Goal: Information Seeking & Learning: Learn about a topic

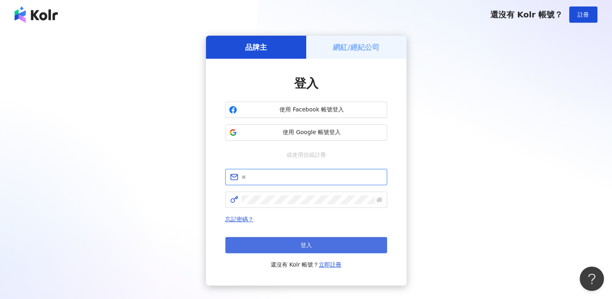
type input "**********"
click at [305, 245] on span "登入" at bounding box center [306, 245] width 11 height 6
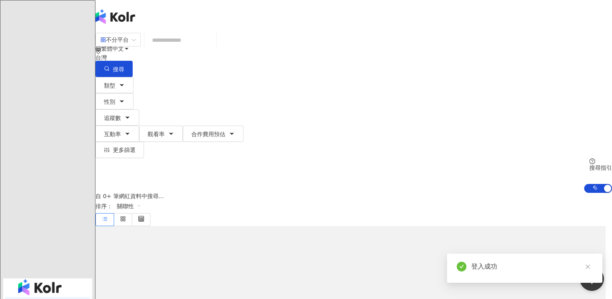
click at [282, 33] on div "不分平台 台灣 搜尋 類型 性別 追蹤數 互動率 觀看率 合作費用預估 更多篩選 搜尋指引 AI 開啟 AI 關閉" at bounding box center [354, 112] width 517 height 160
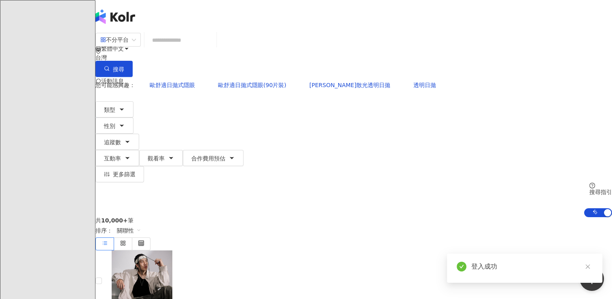
click at [213, 45] on input "search" at bounding box center [181, 39] width 66 height 15
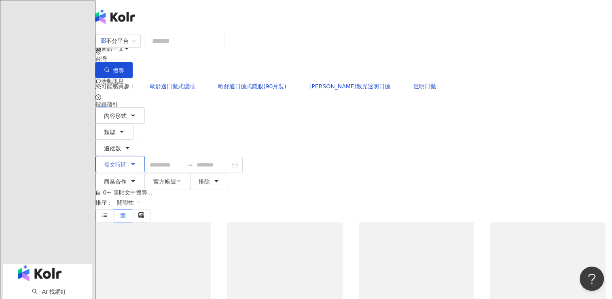
click at [127, 161] on span "發文時間" at bounding box center [115, 164] width 23 height 6
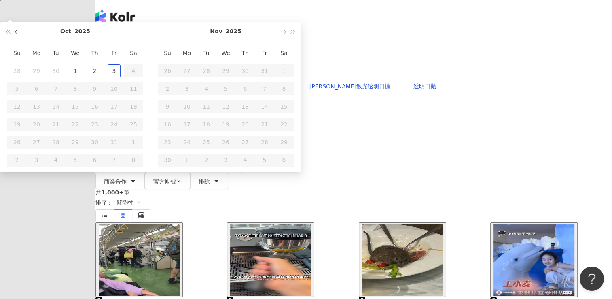
click at [19, 34] on span "button" at bounding box center [17, 32] width 4 height 4
type input "**********"
click at [43, 77] on div "1" at bounding box center [36, 70] width 13 height 13
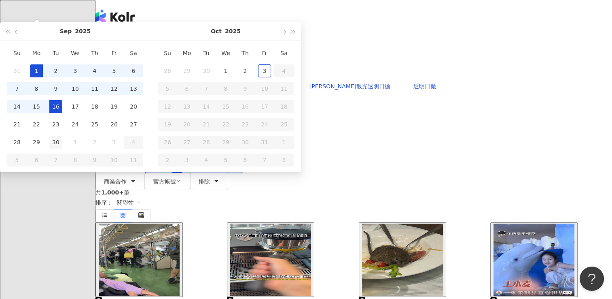
type input "**********"
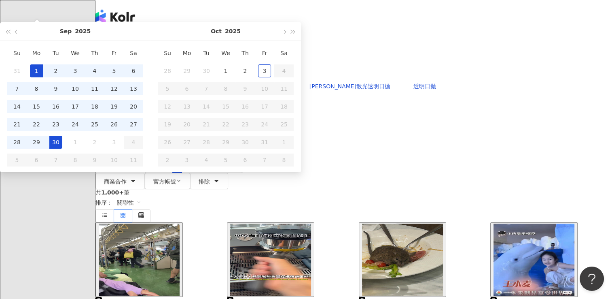
click at [62, 149] on div "30" at bounding box center [55, 142] width 13 height 13
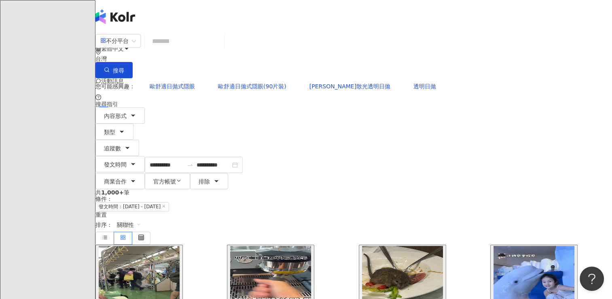
click at [221, 50] on input "search" at bounding box center [185, 40] width 74 height 17
type input "*"
type input "**"
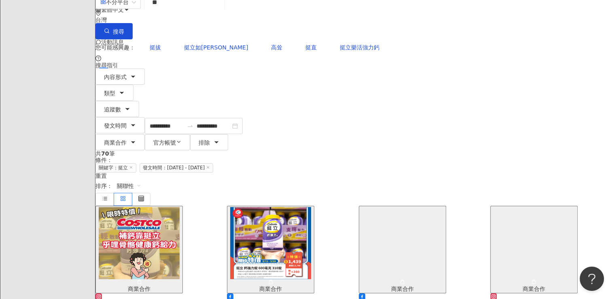
scroll to position [40, 0]
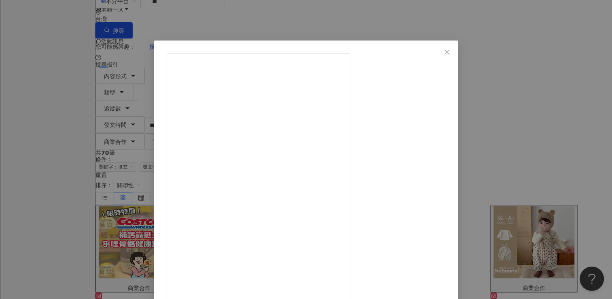
scroll to position [65, 0]
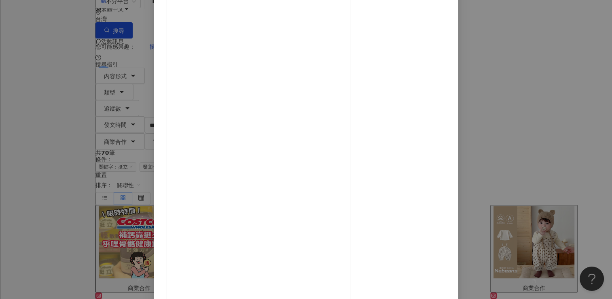
click at [522, 101] on div "好市多全聯嬸-省力全開 [DATE] 97 4,568 查看原始貼文" at bounding box center [306, 149] width 612 height 299
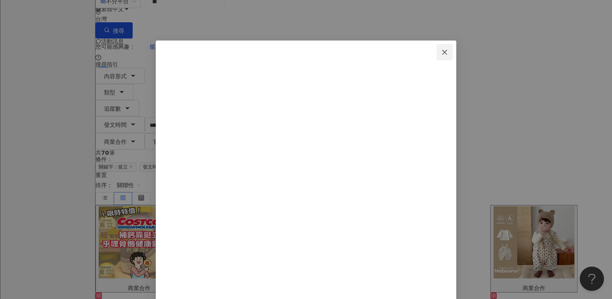
click at [448, 49] on icon "close" at bounding box center [445, 52] width 6 height 6
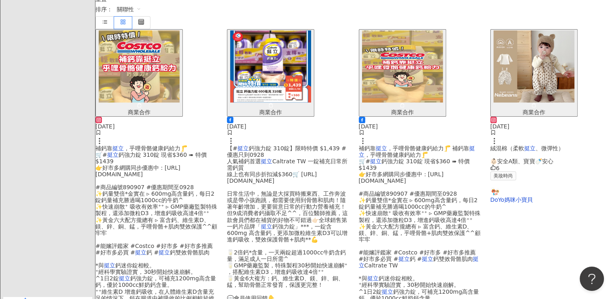
scroll to position [209, 0]
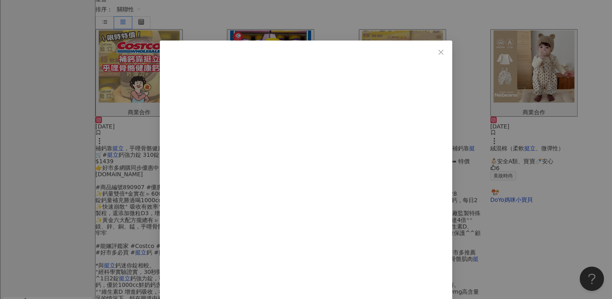
scroll to position [133, 0]
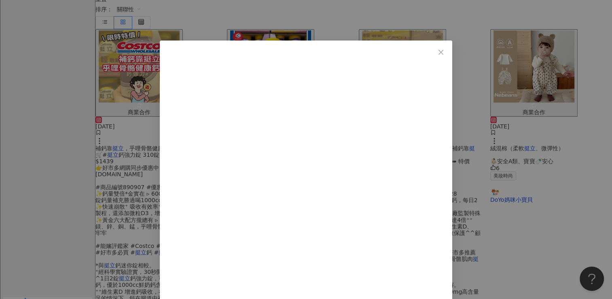
drag, startPoint x: 403, startPoint y: 54, endPoint x: 348, endPoint y: 55, distance: 55.5
copy span "[PERSON_NAME]"
click at [444, 51] on icon "close" at bounding box center [441, 52] width 6 height 6
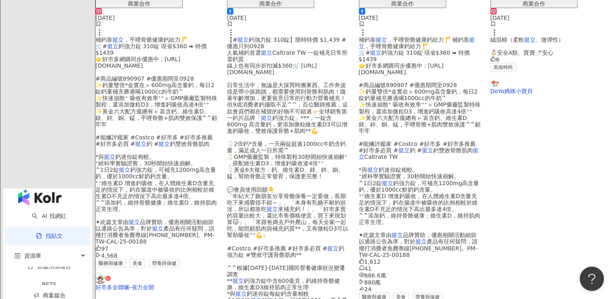
scroll to position [371, 0]
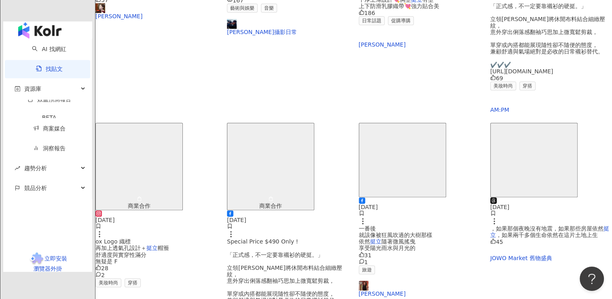
scroll to position [364, 0]
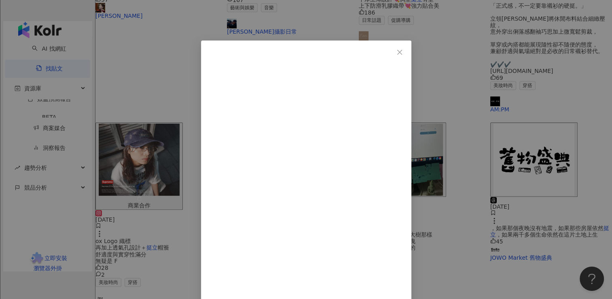
scroll to position [33, 0]
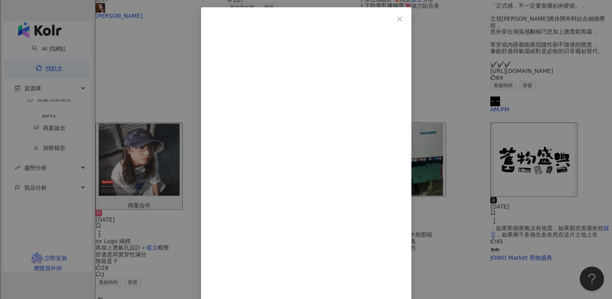
click at [528, 145] on div "Love Life。皮蛋樂活誌 [DATE] 7 1 413 413 1 查看原始貼文" at bounding box center [306, 149] width 612 height 299
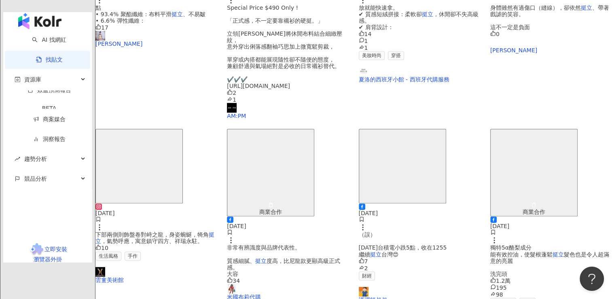
scroll to position [385, 0]
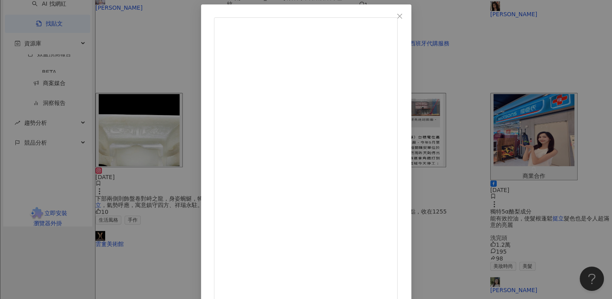
scroll to position [65, 0]
click at [519, 30] on div "Tizzy Bac [DATE] 是鐵股 也要有鐵骨！ 台中、高雄 Sit Down Please 特別場 入場即贈 挺立鈣強力錠 一罐 挺你骨骼健康 撐住每…" at bounding box center [306, 149] width 612 height 299
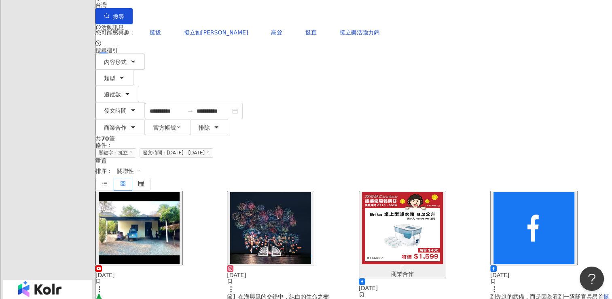
scroll to position [55, 0]
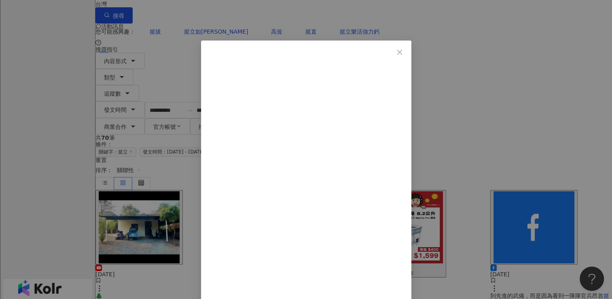
drag, startPoint x: 474, startPoint y: 51, endPoint x: 474, endPoint y: 59, distance: 8.1
click at [403, 51] on icon "close" at bounding box center [400, 52] width 6 height 6
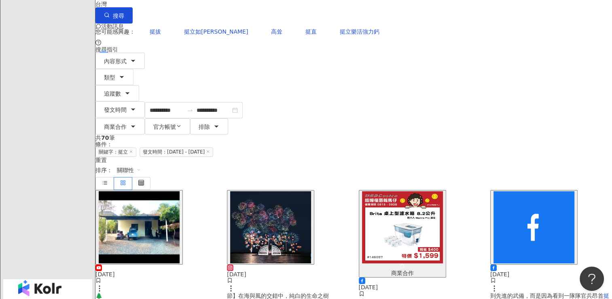
click at [548, 298] on span "、精神抖擻，展現出守護民族、維護和平" at bounding box center [547, 302] width 102 height 6
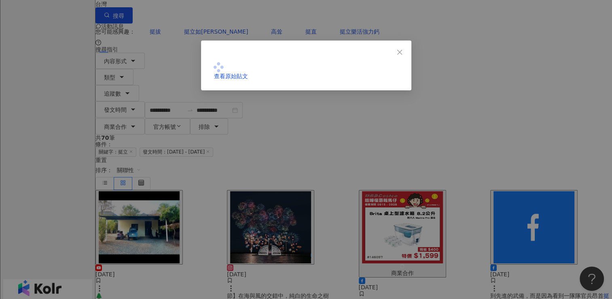
click at [549, 181] on div "查看原始貼文" at bounding box center [306, 149] width 612 height 299
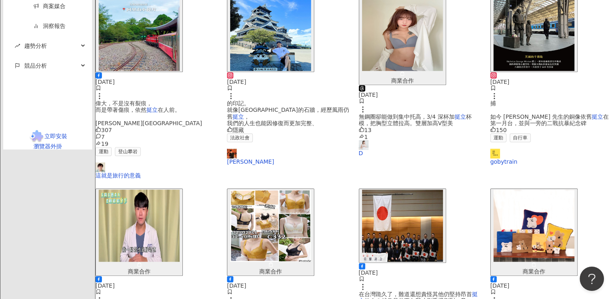
scroll to position [432, 0]
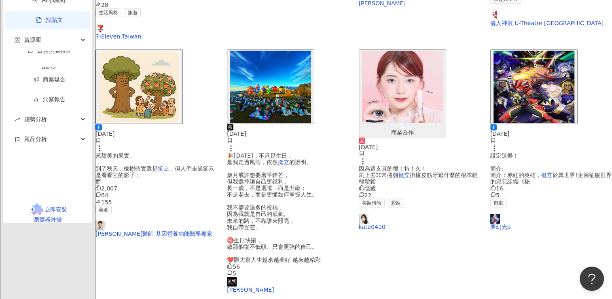
scroll to position [399, 0]
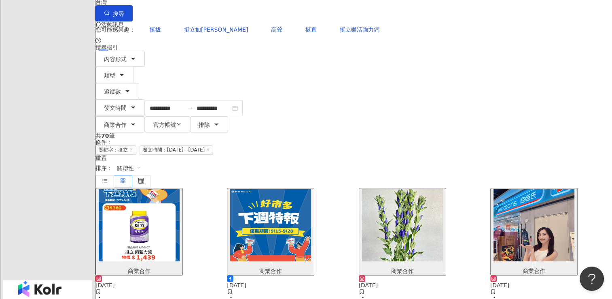
scroll to position [57, 0]
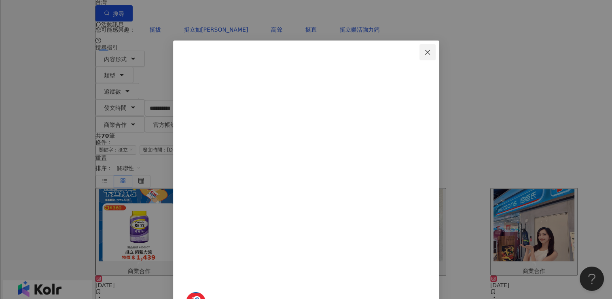
click at [436, 59] on button "Close" at bounding box center [428, 52] width 16 height 16
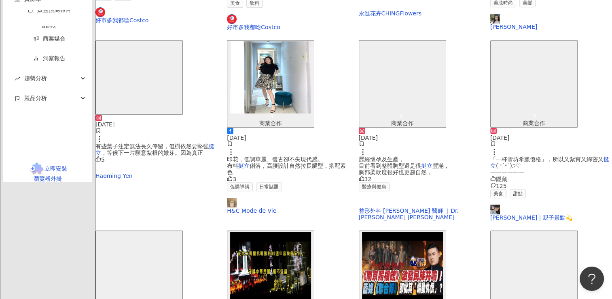
scroll to position [402, 0]
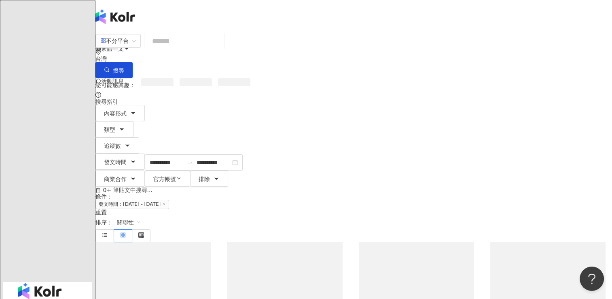
click at [217, 50] on input "search" at bounding box center [185, 40] width 74 height 17
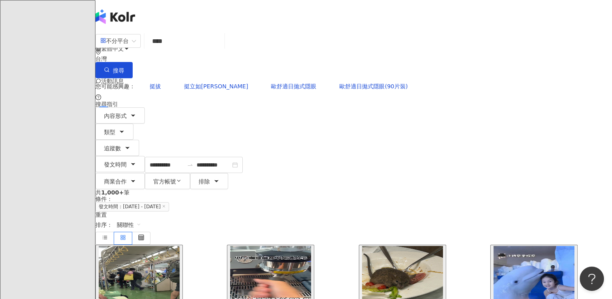
type input "****"
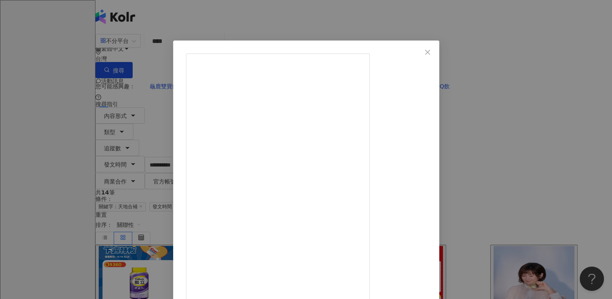
drag, startPoint x: 475, startPoint y: 50, endPoint x: 473, endPoint y: 57, distance: 8.1
click at [431, 53] on icon "close" at bounding box center [428, 52] width 6 height 6
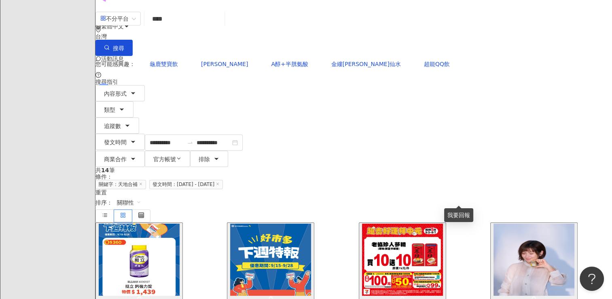
scroll to position [23, 0]
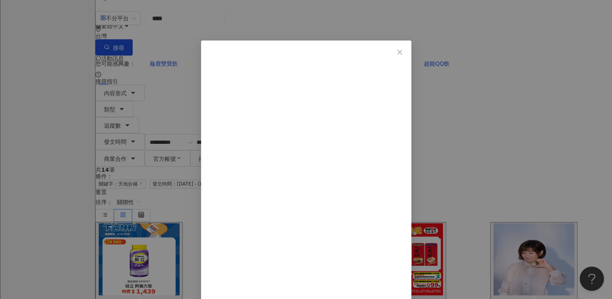
scroll to position [11, 0]
click at [531, 135] on div "7-Eleven Taiwan [DATE] 292 4 6 查看原始貼文" at bounding box center [306, 149] width 612 height 299
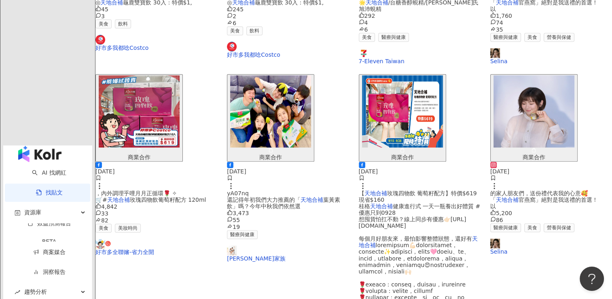
scroll to position [365, 0]
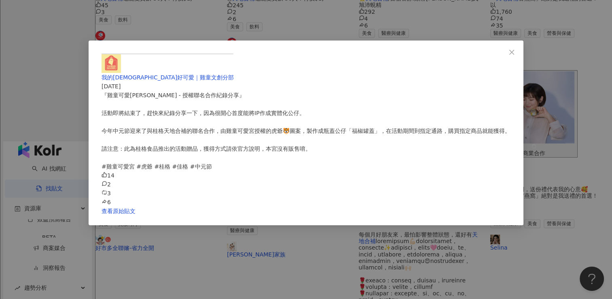
scroll to position [57, 0]
click at [563, 72] on div "我的[DEMOGRAPHIC_DATA]好可愛｜雞童文創分部 [DATE] 『雞童可愛宮x[PERSON_NAME] - 授權聯名合作紀錄分享』 ​ 活動即將…" at bounding box center [306, 149] width 612 height 299
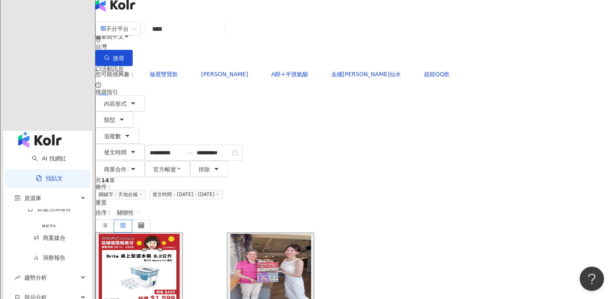
scroll to position [0, 0]
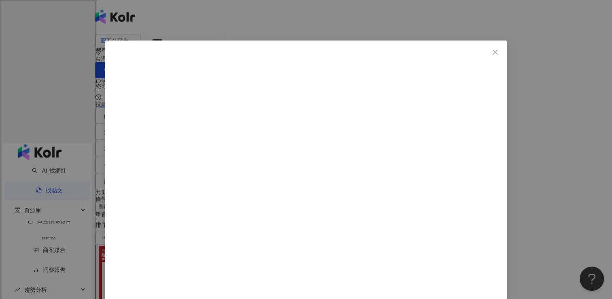
scroll to position [248, 0]
click at [487, 59] on button "Close" at bounding box center [495, 52] width 16 height 16
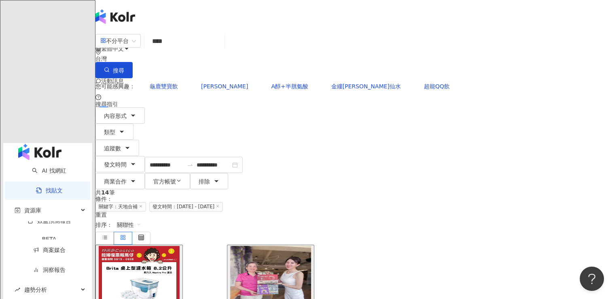
click at [221, 44] on input "****" at bounding box center [185, 40] width 74 height 17
click at [143, 204] on icon at bounding box center [141, 206] width 4 height 4
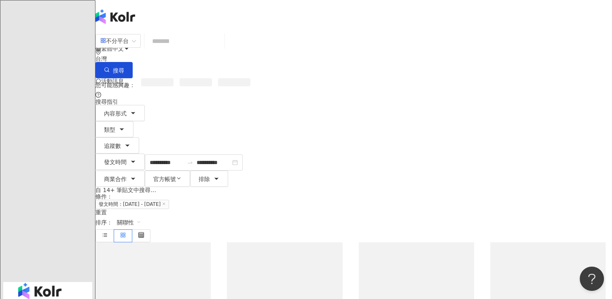
click at [221, 50] on input "search" at bounding box center [185, 40] width 74 height 17
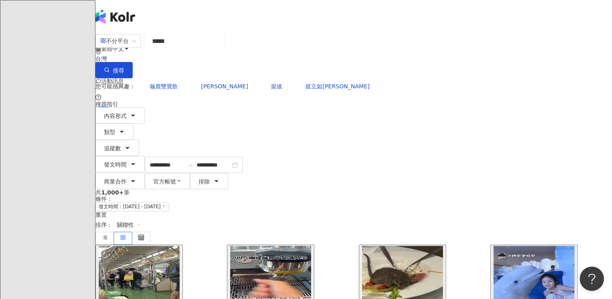
type input "*****"
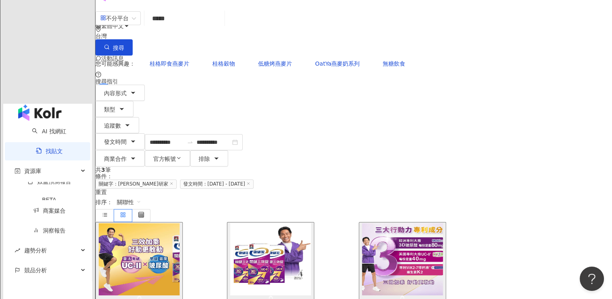
scroll to position [23, 0]
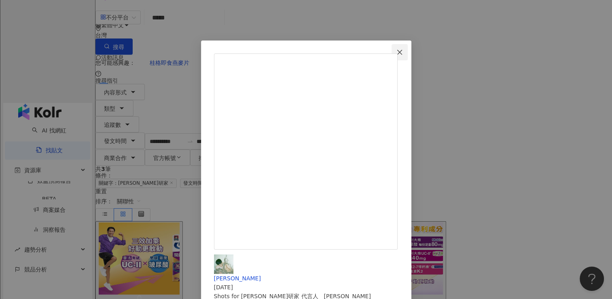
click at [408, 50] on span "Close" at bounding box center [400, 52] width 16 height 6
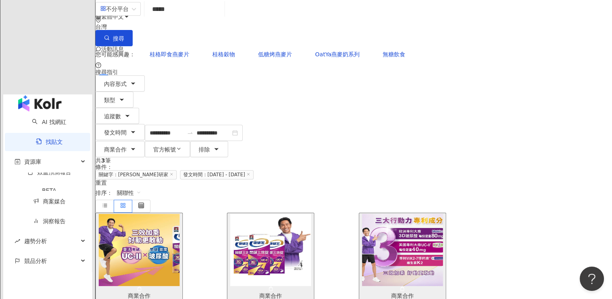
scroll to position [0, 0]
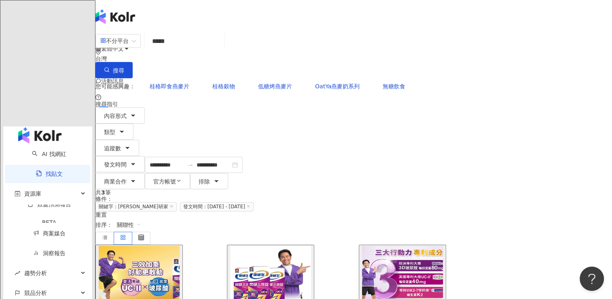
click at [174, 204] on icon at bounding box center [172, 206] width 4 height 4
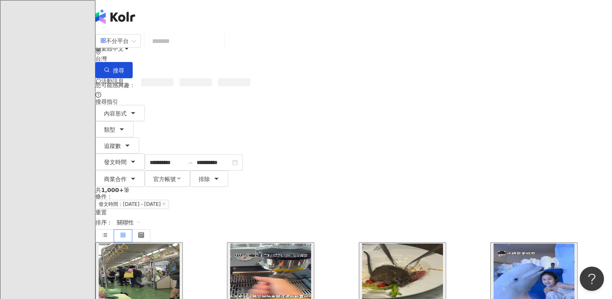
click at [217, 50] on input "search" at bounding box center [185, 40] width 74 height 17
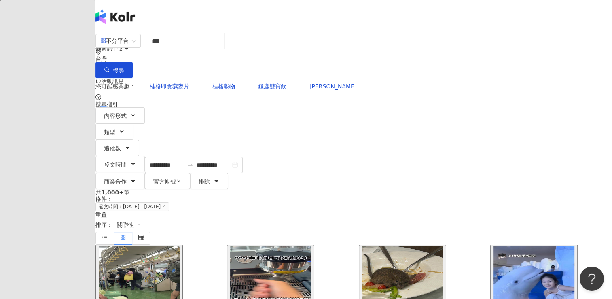
type input "***"
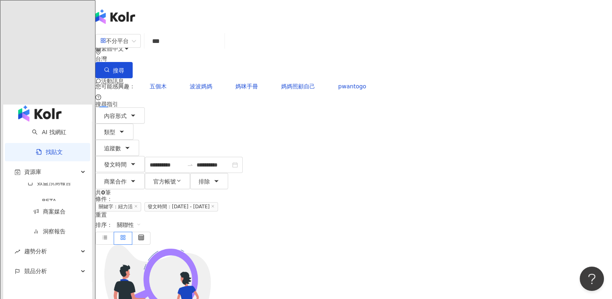
click at [138, 204] on icon at bounding box center [136, 206] width 4 height 4
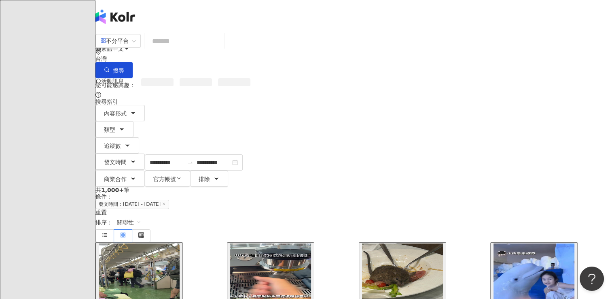
click at [221, 50] on input "search" at bounding box center [185, 40] width 74 height 17
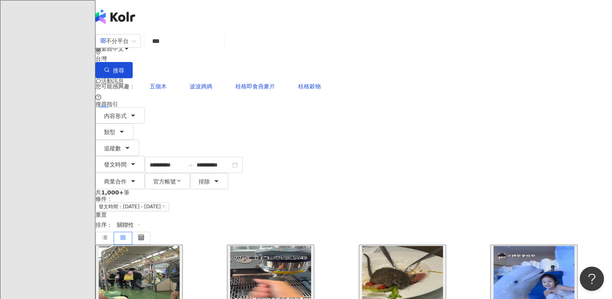
type input "***"
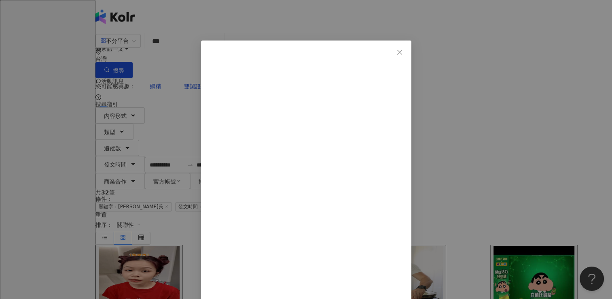
scroll to position [141, 0]
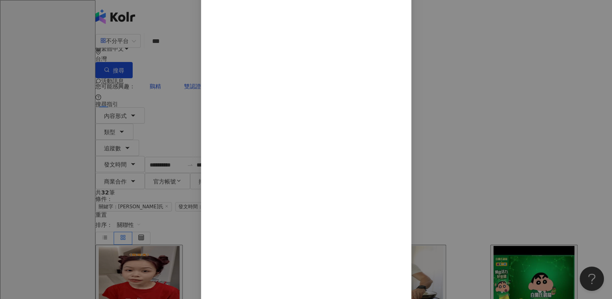
click at [512, 87] on div "[PERSON_NAME] [DATE] 不知道為什麼模仿蠟筆小新眼睛都睜不開欸 明明喝完[PERSON_NAME]氏雙認證鷄精精神滿滿 [PERSON_NA…" at bounding box center [306, 149] width 612 height 299
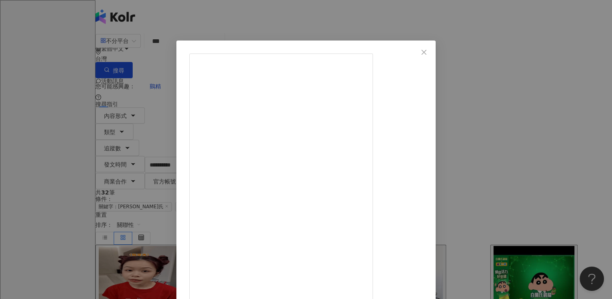
scroll to position [65, 0]
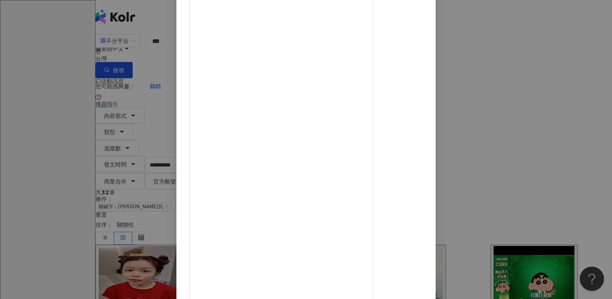
click at [508, 34] on div "噪咖EBCbuzz [DATE] 城市少女[PERSON_NAME]姐帶隊花甲少年到[GEOGRAPHIC_DATA]8大景之一-北關海潮公園 雖可眺望[GE…" at bounding box center [306, 149] width 612 height 299
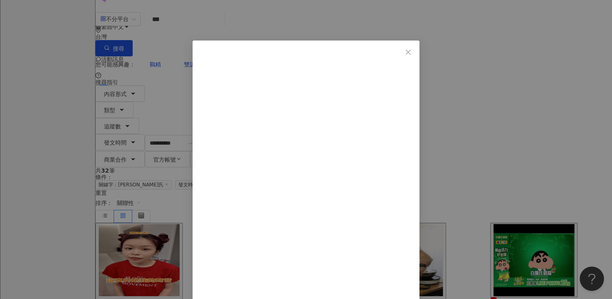
scroll to position [20, 0]
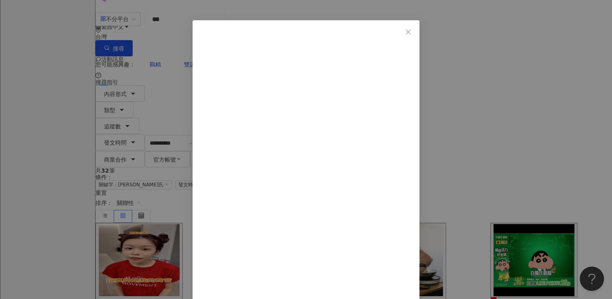
click at [515, 90] on div "BRAND’S Taiwan [PERSON_NAME]氏 [DATE] 你也是每天忙到沒時間好好照顧自己的上班族嗎？😵‍💫 別擔心，[PERSON_NAME…" at bounding box center [306, 149] width 612 height 299
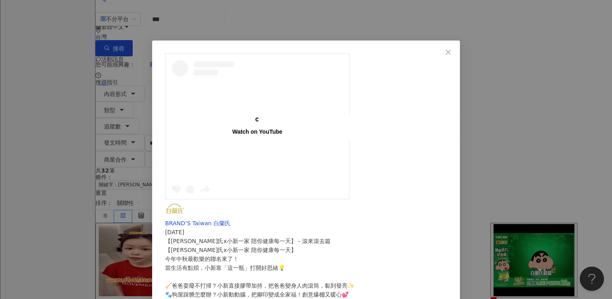
click at [457, 49] on span "Close" at bounding box center [448, 52] width 16 height 6
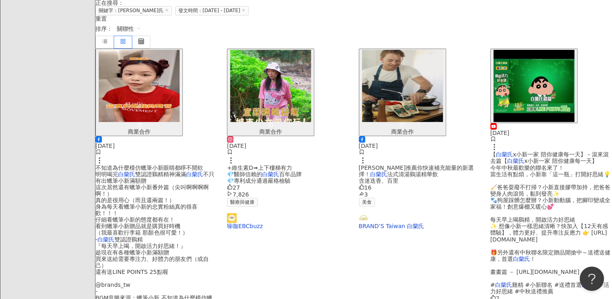
scroll to position [190, 0]
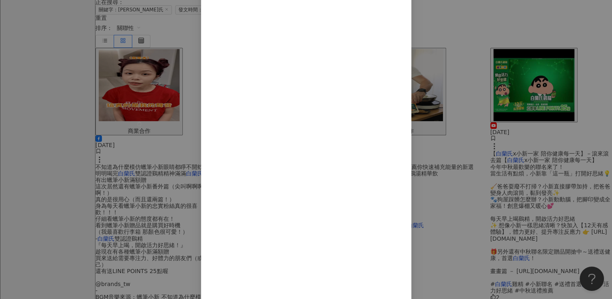
scroll to position [141, 0]
click at [532, 62] on div "幸福布二家 [DATE] 1,311 117 26.2萬 26.2萬 10 查看原始貼文" at bounding box center [306, 149] width 612 height 299
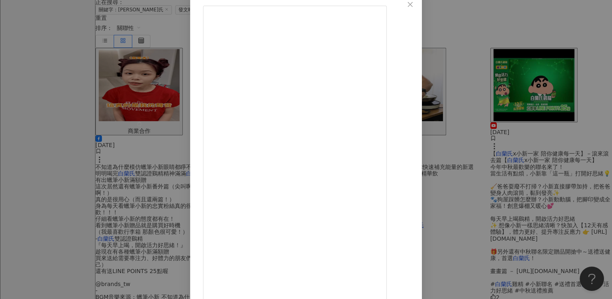
scroll to position [48, 0]
drag, startPoint x: 303, startPoint y: 217, endPoint x: 380, endPoint y: 132, distance: 115.2
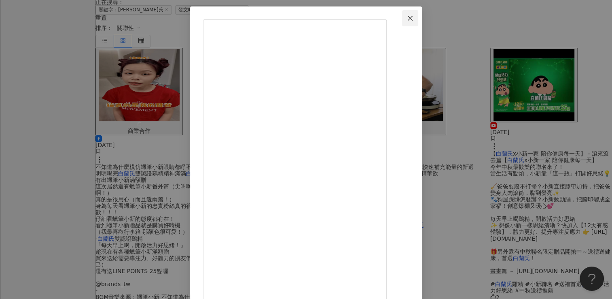
click at [419, 17] on span "Close" at bounding box center [410, 18] width 16 height 6
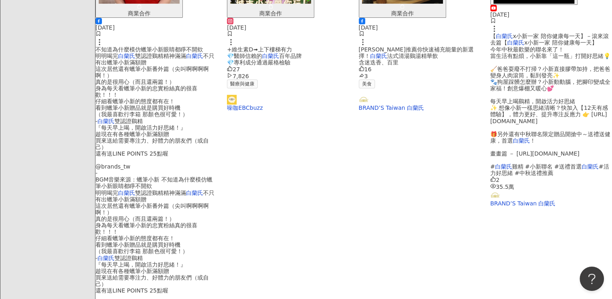
scroll to position [308, 0]
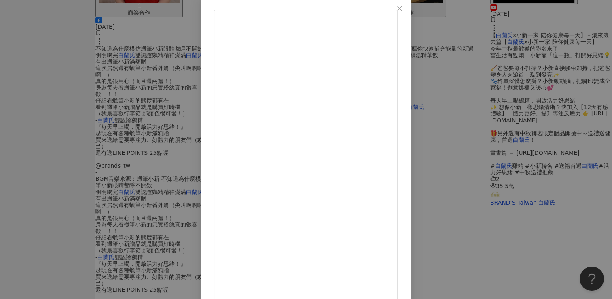
scroll to position [45, 0]
click at [528, 66] on div "[PERSON_NAME] [DATE] 不知道為什麼模仿蠟筆小新眼睛都睜不開欸 明明喝完[PERSON_NAME]氏雙認證鷄精精神滿滿 [PERSON_NA…" at bounding box center [306, 149] width 612 height 299
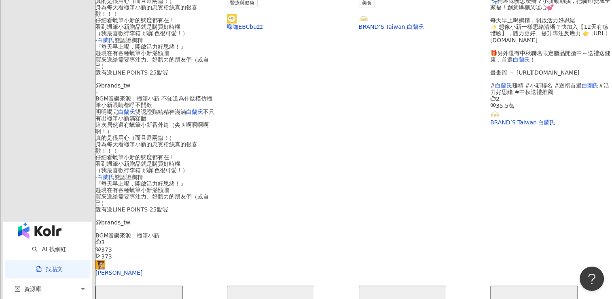
scroll to position [388, 0]
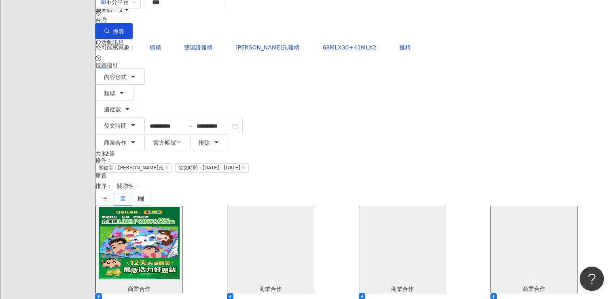
scroll to position [38, 0]
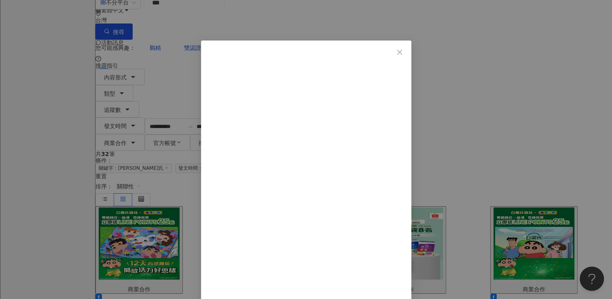
click at [408, 48] on button "Close" at bounding box center [400, 52] width 16 height 16
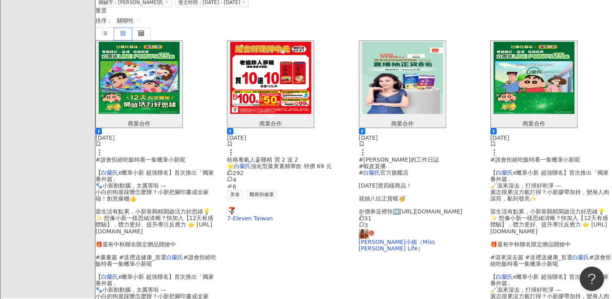
scroll to position [199, 0]
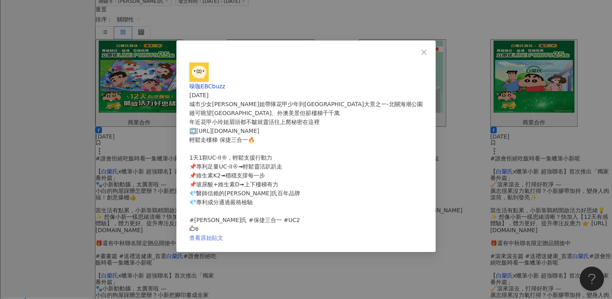
click at [223, 234] on link "查看原始貼文" at bounding box center [206, 237] width 34 height 6
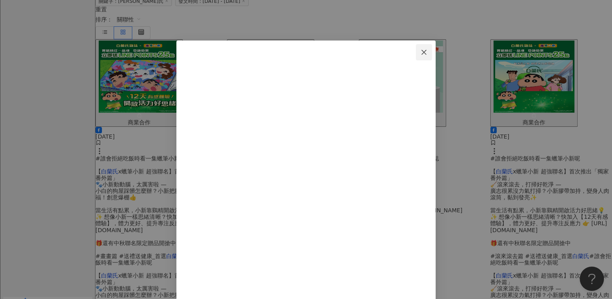
click at [427, 49] on icon "close" at bounding box center [424, 52] width 6 height 6
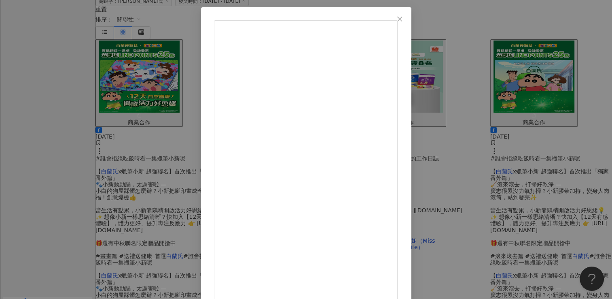
scroll to position [65, 0]
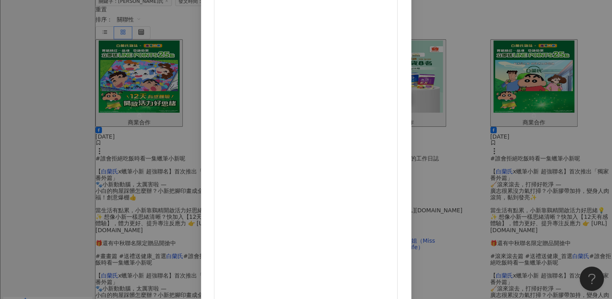
click at [531, 50] on div "幸福布二家 [DATE] 79 6 3,235 查看原始貼文" at bounding box center [306, 149] width 612 height 299
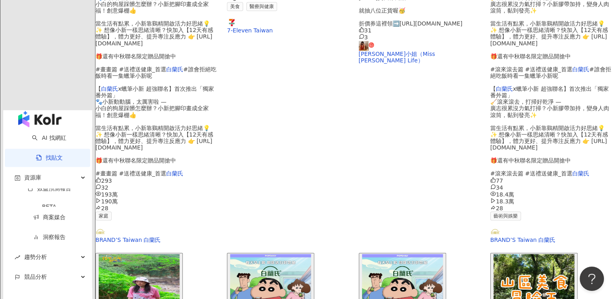
scroll to position [385, 0]
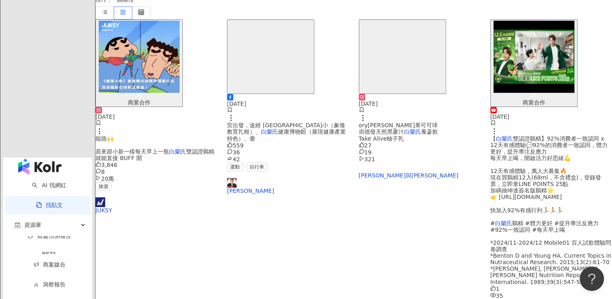
scroll to position [0, 0]
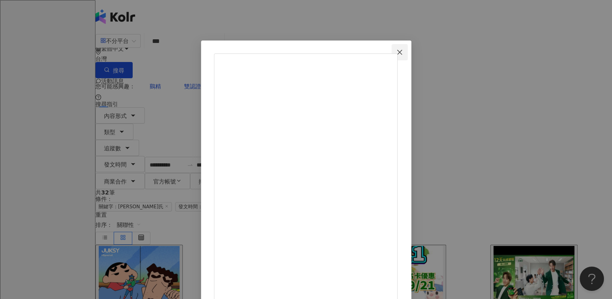
click at [408, 48] on button "Close" at bounding box center [400, 52] width 16 height 16
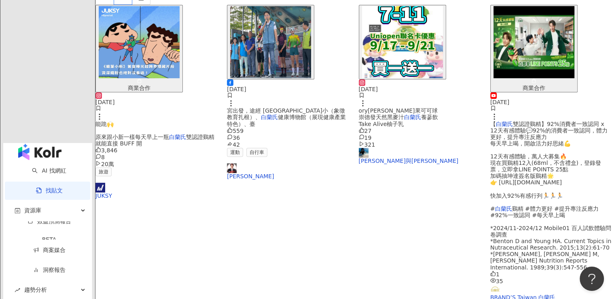
scroll to position [234, 0]
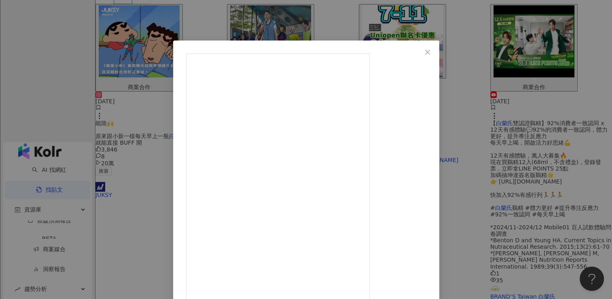
click at [556, 155] on div "好市多我都唸Costco [DATE] 好市多下週特報✨ 優惠期間9/15-9/28 #歡迎轉發分享 【激省百元品⚡️】 ◎挺立 鈣強力錠 600毫克 310…" at bounding box center [306, 149] width 612 height 299
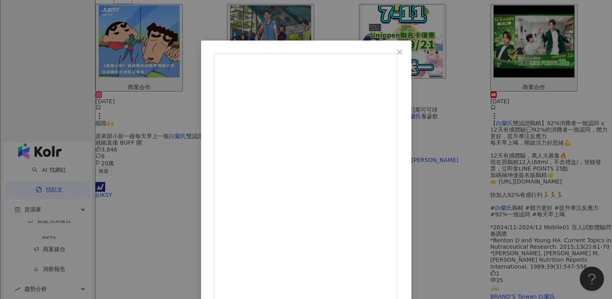
scroll to position [37, 0]
click at [550, 160] on div "[PERSON_NAME]是雙寶媽咪☻ 好市多優惠｜限動不藏私 [DATE] 234 2 2.9萬 查看原始貼文" at bounding box center [306, 149] width 612 height 299
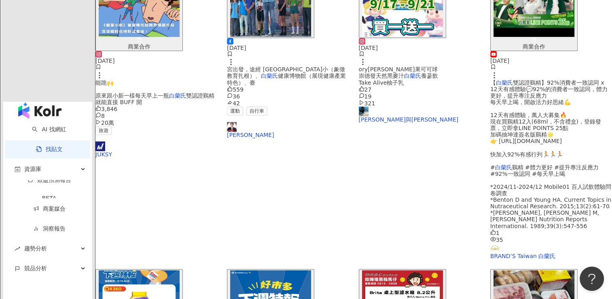
scroll to position [272, 0]
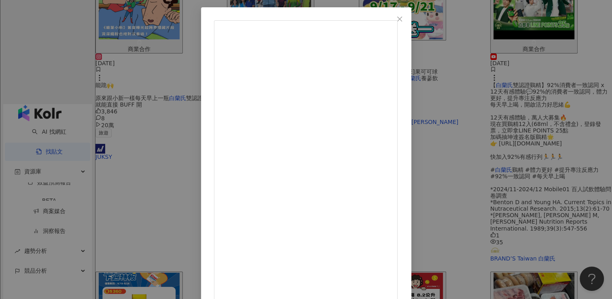
scroll to position [37, 0]
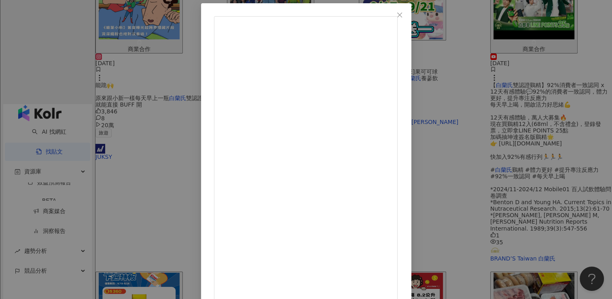
click at [543, 215] on div "[PERSON_NAME]是雙寶媽咪☻ 好市多優惠｜限動不藏私 [DATE] 234 2 2.9萬 查看原始貼文" at bounding box center [306, 149] width 612 height 299
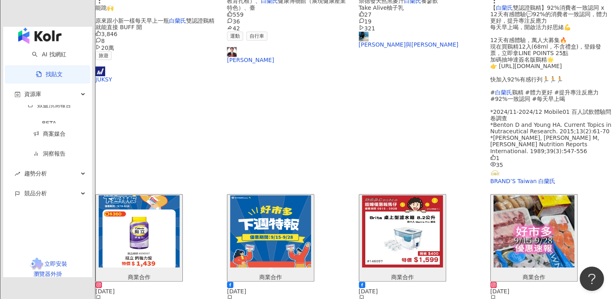
scroll to position [353, 0]
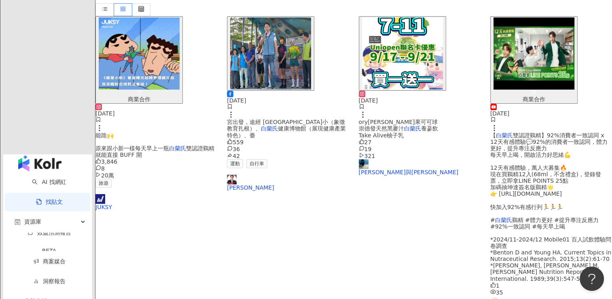
scroll to position [97, 0]
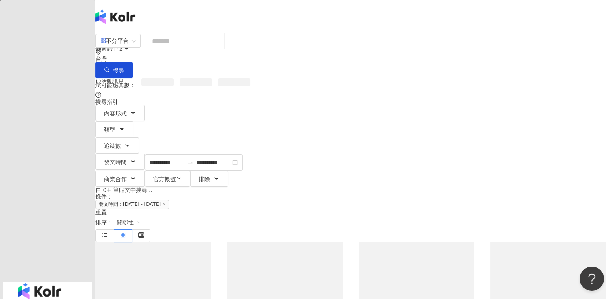
click at [221, 50] on input "search" at bounding box center [185, 40] width 74 height 17
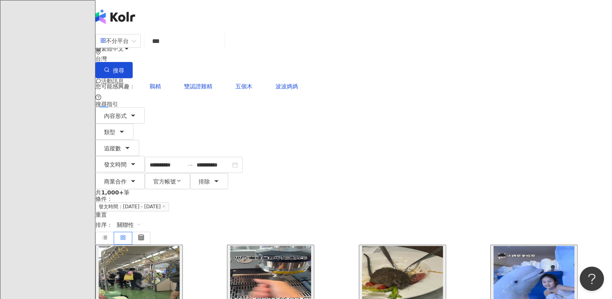
type input "***"
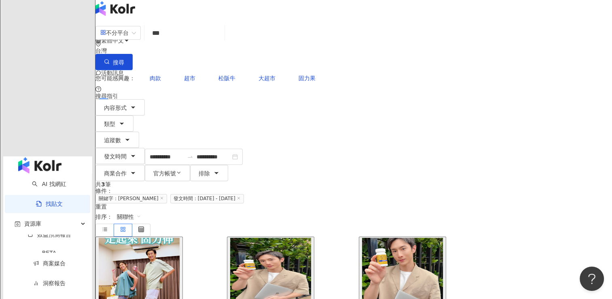
scroll to position [10, 0]
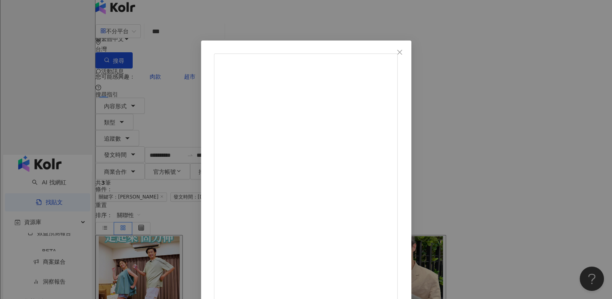
scroll to position [65, 0]
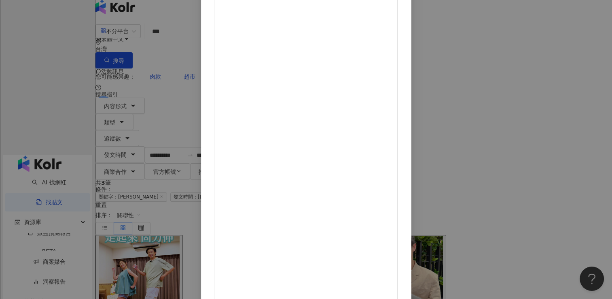
click at [526, 150] on div "夫妻[PERSON_NAME]啦 [DATE] 沒想到志[PERSON_NAME]竟然輸到懷疑人生🤣 嘉樂姐：「因為我每天吃固力伸啊！」 行動力神隊友👉[UR…" at bounding box center [306, 149] width 612 height 299
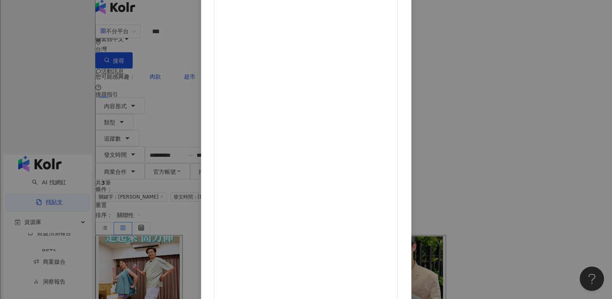
click at [527, 66] on div "夫妻[PERSON_NAME]啦 [DATE] 沒想到志[PERSON_NAME]竟然輸到懷疑人生🤣 嘉樂姐：「因為我每天吃固力伸啊！」 行動力神隊友👉[UR…" at bounding box center [306, 149] width 612 height 299
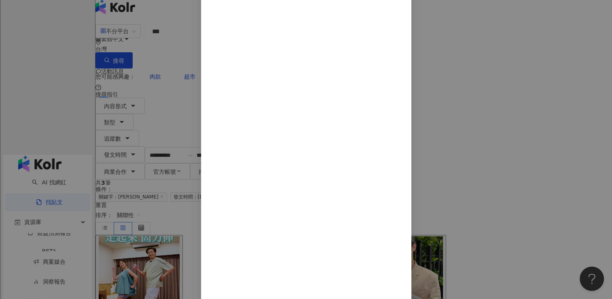
scroll to position [79, 0]
click at [521, 171] on div "[PERSON_NAME]本人 [DATE] 吃蜂王乳提早打底又穩又持久 117 23 1,917 1,900 3 查看原始貼文" at bounding box center [306, 149] width 612 height 299
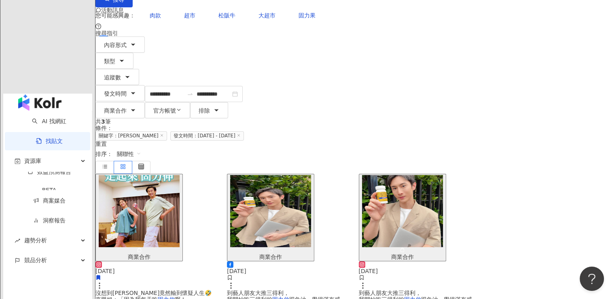
scroll to position [80, 0]
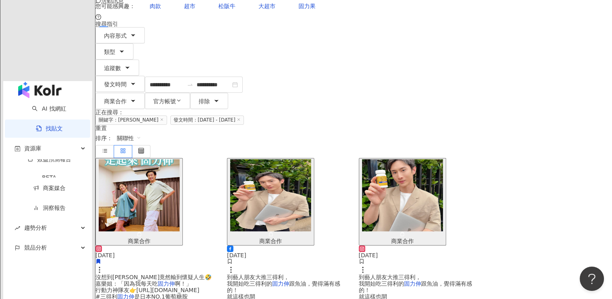
click at [164, 117] on icon at bounding box center [162, 119] width 4 height 4
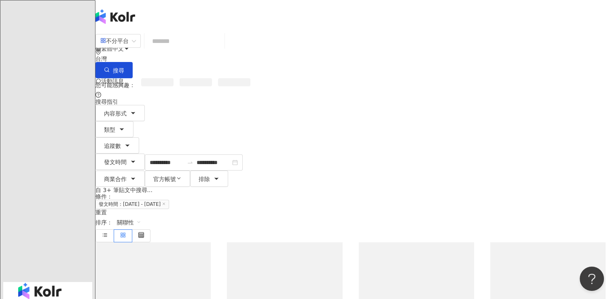
click at [221, 47] on input "search" at bounding box center [185, 40] width 74 height 17
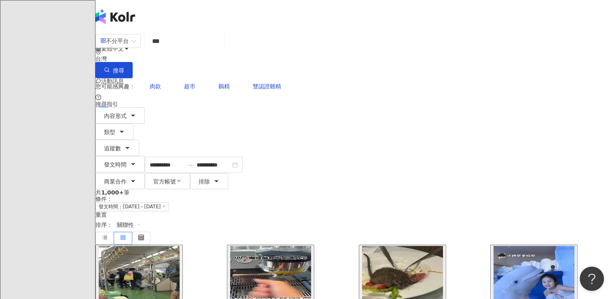
type input "***"
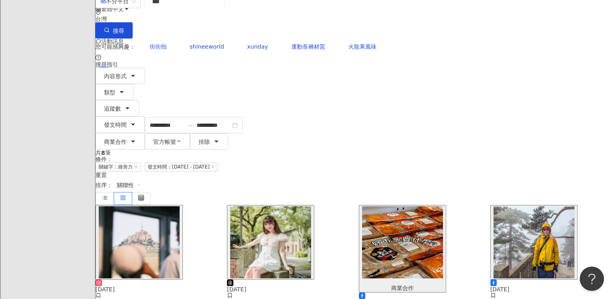
scroll to position [40, 0]
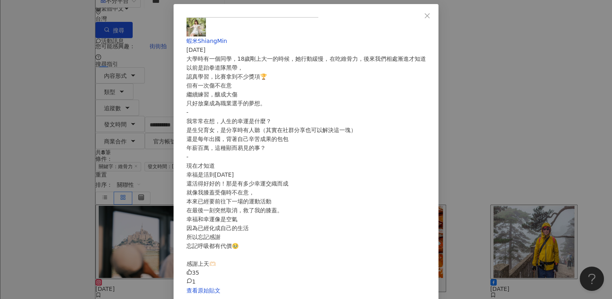
scroll to position [36, 0]
click at [513, 100] on div "蝦米ShiangMin [DATE] 大學時有一個同學，18歲剛上大一的時候，她行動緩慢，在吃維骨力，後來我們相處漸進才知道 以前是跆拳道隊黑帶， 認真學習，…" at bounding box center [306, 149] width 612 height 299
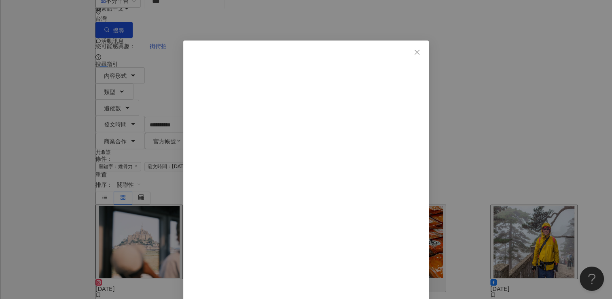
scroll to position [72, 0]
click at [425, 47] on button "Close" at bounding box center [417, 52] width 16 height 16
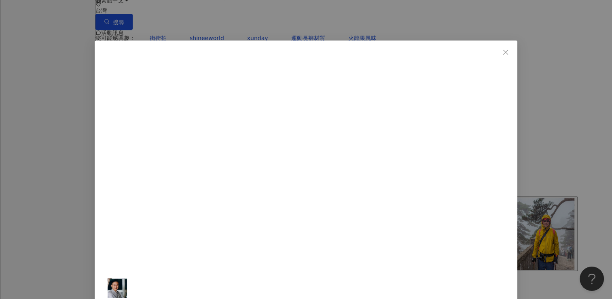
scroll to position [49, 0]
click at [503, 51] on icon "close" at bounding box center [506, 52] width 6 height 6
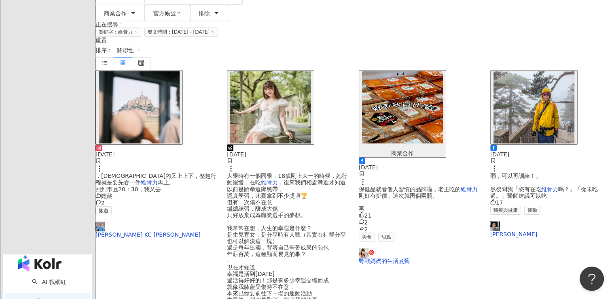
scroll to position [168, 0]
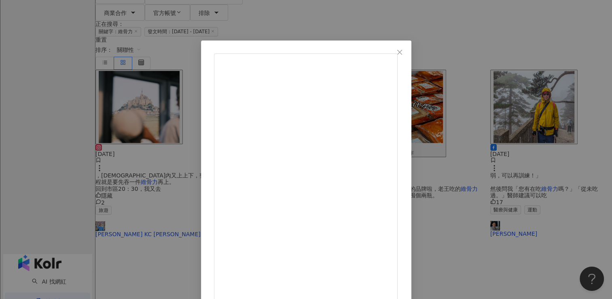
scroll to position [65, 0]
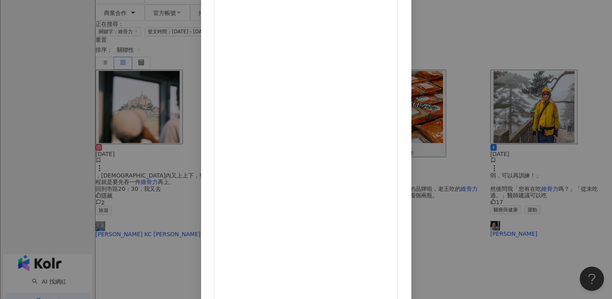
click at [524, 53] on div "[PERSON_NAME]是雙寶媽咪☻ 好市多優惠｜限動不藏私 [DATE] 234 2 2.9萬 查看原始貼文" at bounding box center [306, 149] width 612 height 299
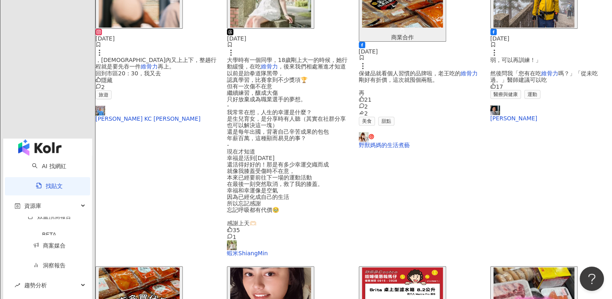
scroll to position [209, 0]
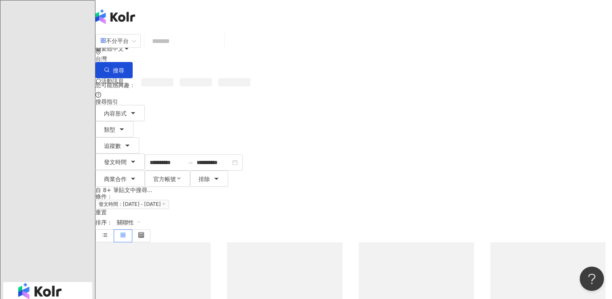
click at [214, 45] on input "search" at bounding box center [185, 40] width 74 height 17
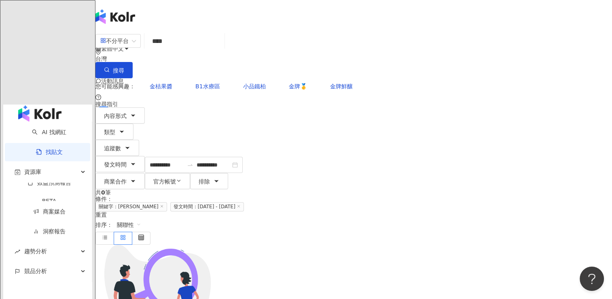
type input "****"
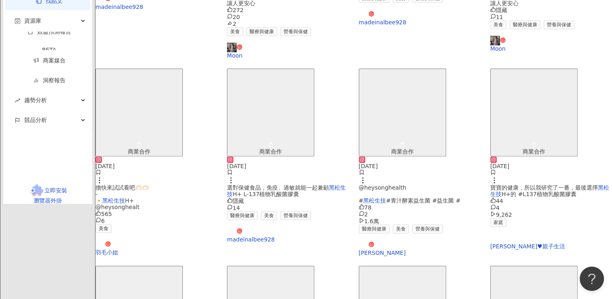
scroll to position [380, 0]
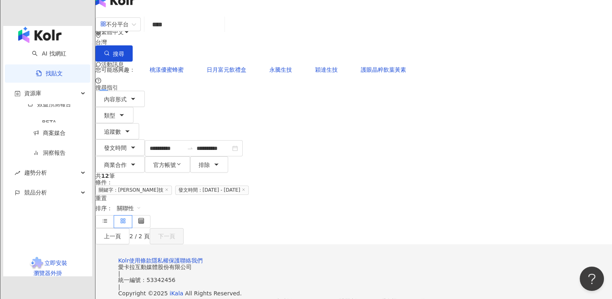
scroll to position [0, 0]
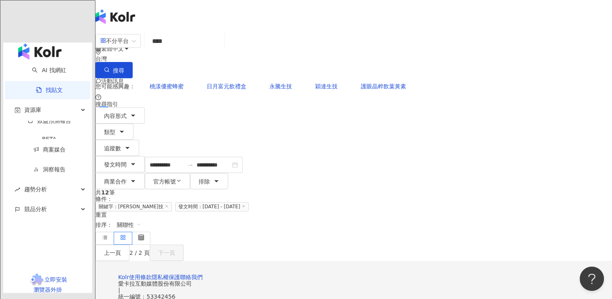
click at [169, 204] on icon at bounding box center [167, 206] width 4 height 4
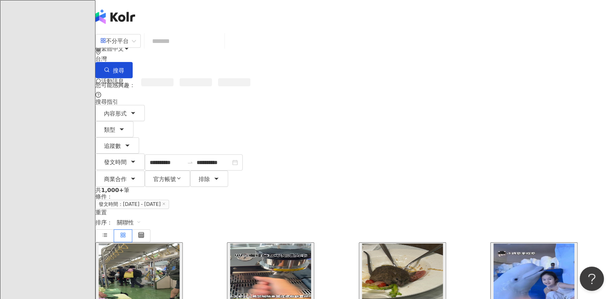
click at [221, 48] on input "search" at bounding box center [185, 40] width 74 height 17
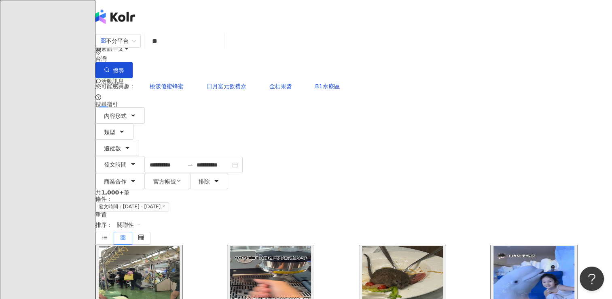
type input "**"
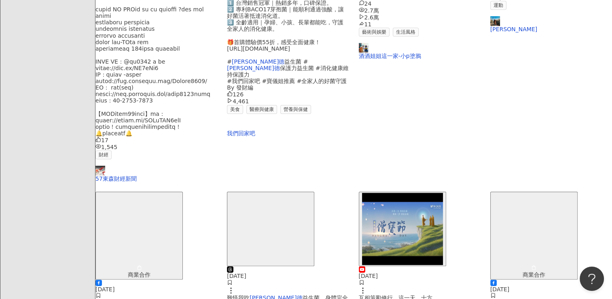
scroll to position [393, 0]
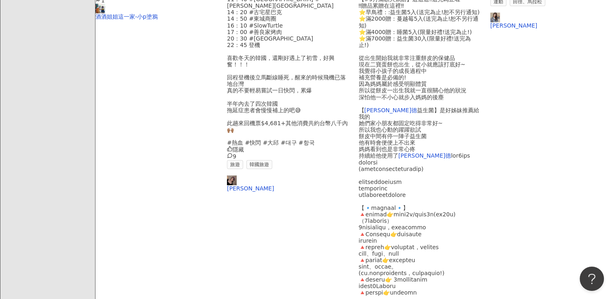
scroll to position [403, 0]
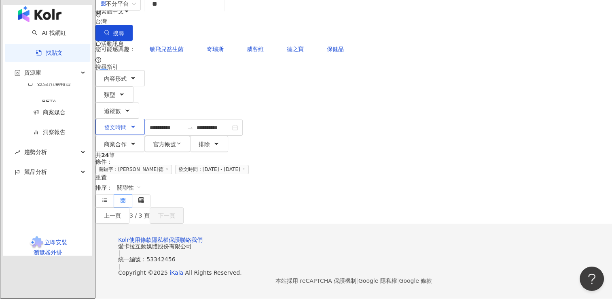
scroll to position [0, 0]
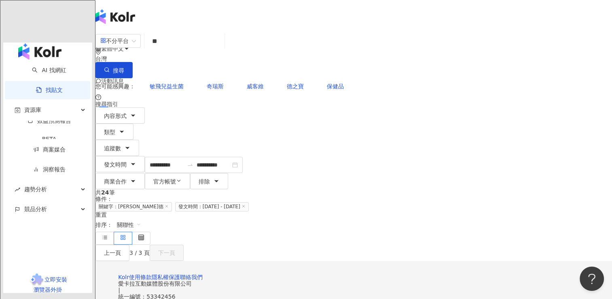
click at [213, 46] on input "**" at bounding box center [185, 40] width 74 height 17
click at [169, 204] on icon at bounding box center [167, 206] width 4 height 4
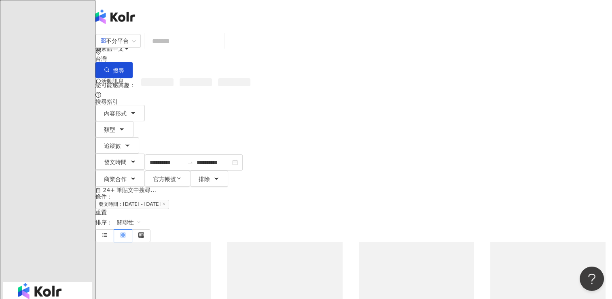
click at [200, 49] on input "search" at bounding box center [185, 40] width 74 height 17
paste input "*****"
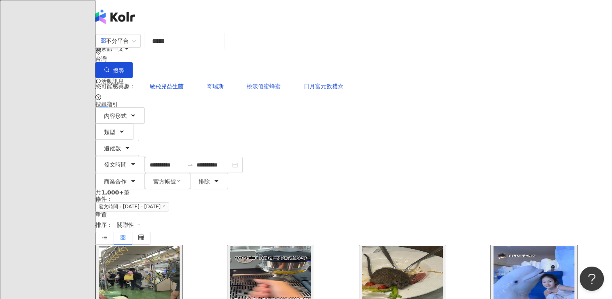
type input "*****"
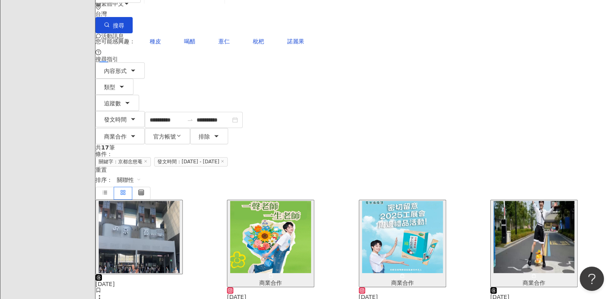
scroll to position [45, 0]
drag, startPoint x: 236, startPoint y: 198, endPoint x: 190, endPoint y: 218, distance: 50.2
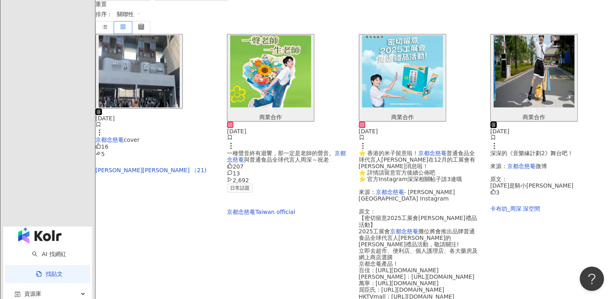
scroll to position [204, 0]
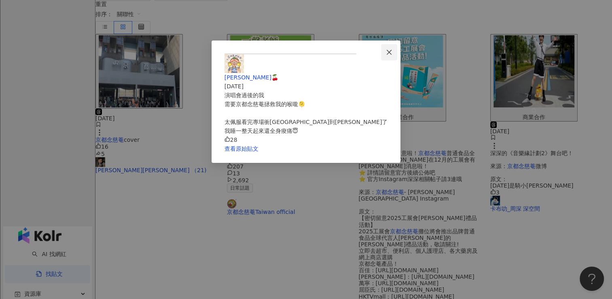
click at [393, 49] on icon "close" at bounding box center [389, 52] width 6 height 6
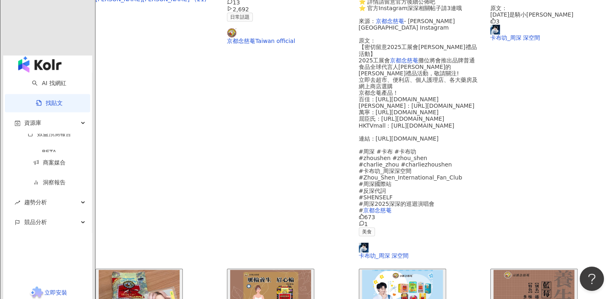
scroll to position [375, 0]
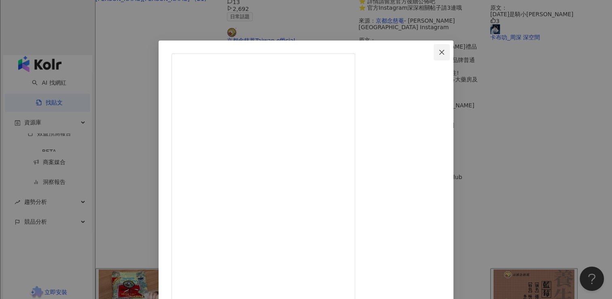
click at [444, 53] on icon "close" at bounding box center [442, 51] width 5 height 5
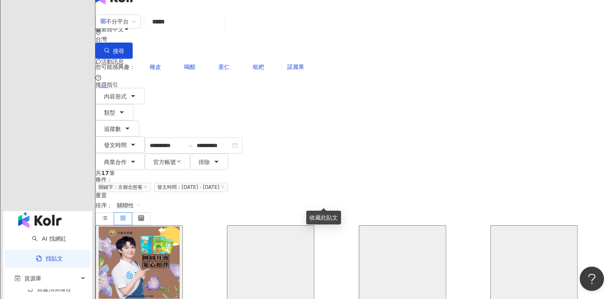
scroll to position [20, 0]
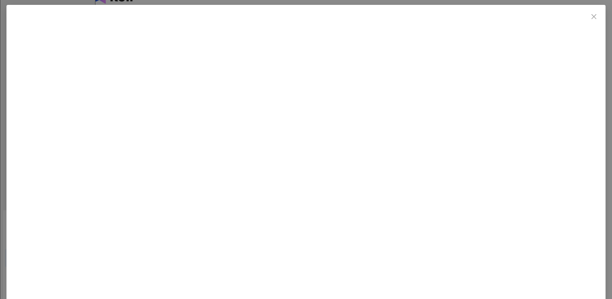
scroll to position [39, 0]
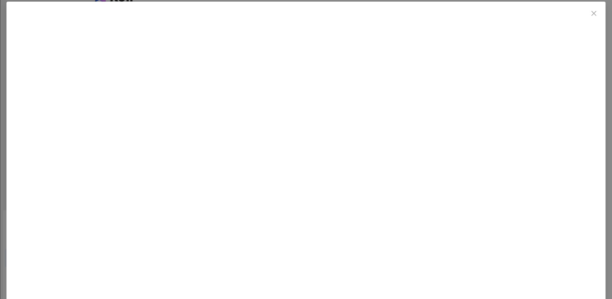
click at [586, 12] on span "Close" at bounding box center [594, 13] width 16 height 6
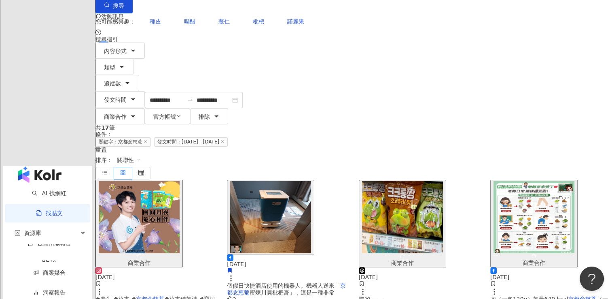
scroll to position [65, 0]
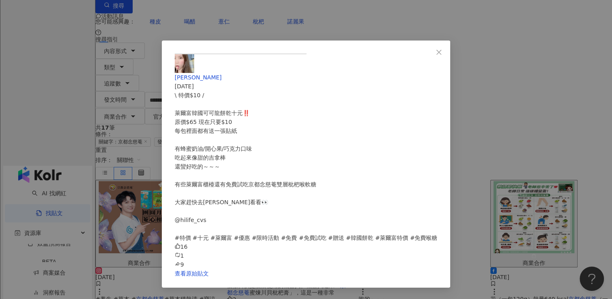
scroll to position [115, 0]
click at [516, 32] on div "[PERSON_NAME] [DATE] \ 特價$10 / 萊爾富韓國可可龍餅乾十元‼️ 原價$65 現在只要$10 每包裡面都有送一張貼紙 有蜂蜜奶油/開…" at bounding box center [306, 149] width 612 height 299
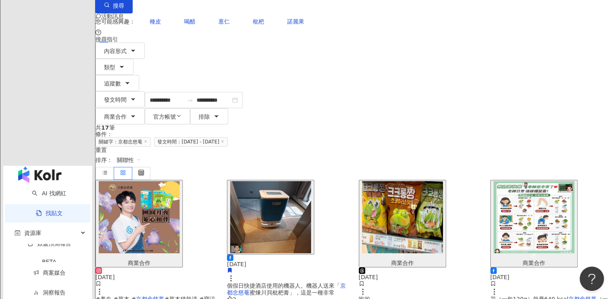
click at [513, 295] on span "（一盒160g）熱量614kc" at bounding box center [550, 301] width 118 height 13
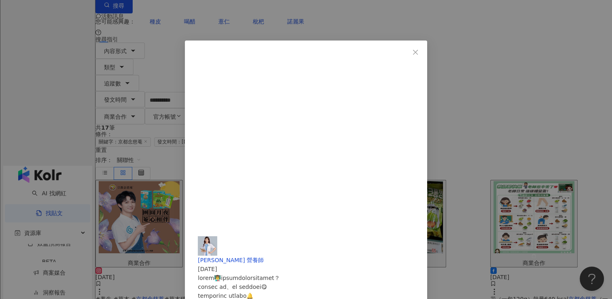
click at [513, 172] on div "[PERSON_NAME] 營養師 [DATE] 1,121 28 140 查看原始貼文" at bounding box center [306, 149] width 612 height 299
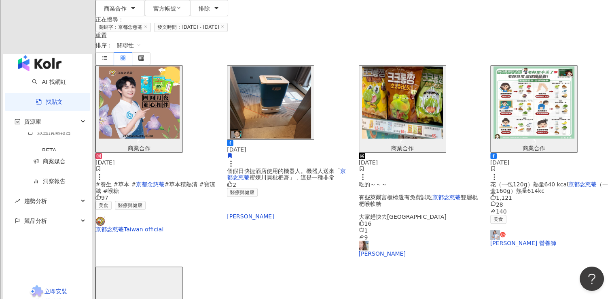
scroll to position [314, 0]
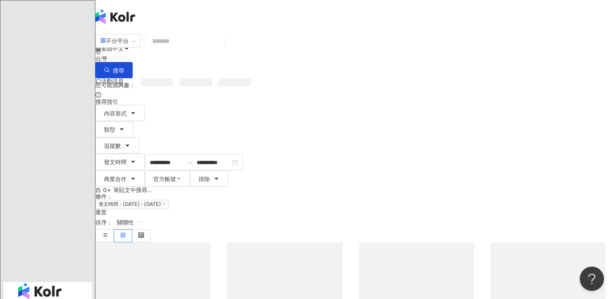
click at [221, 43] on input "search" at bounding box center [185, 40] width 74 height 17
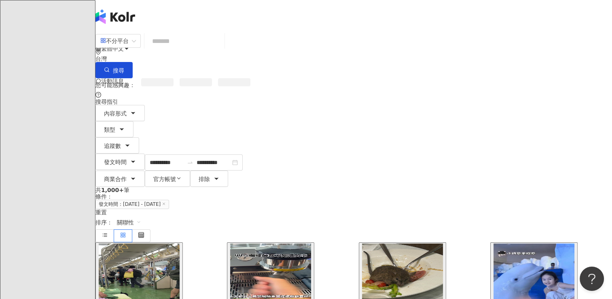
paste input "***"
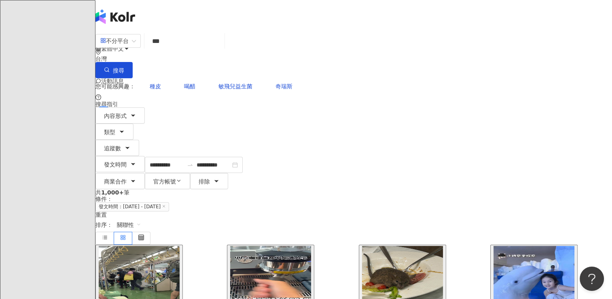
type input "***"
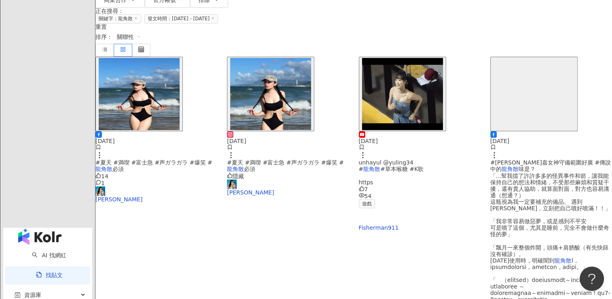
scroll to position [165, 0]
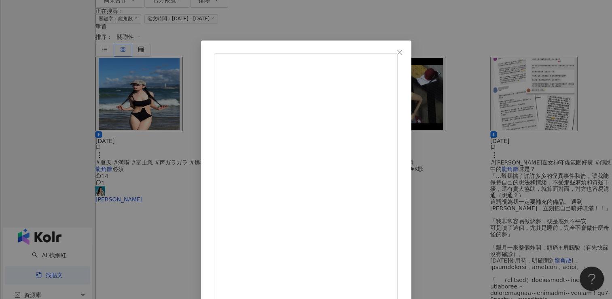
click at [574, 205] on div "查看原始貼文" at bounding box center [306, 149] width 612 height 299
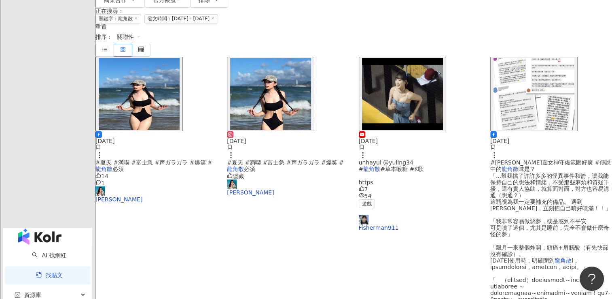
click at [138, 20] on icon at bounding box center [136, 18] width 4 height 4
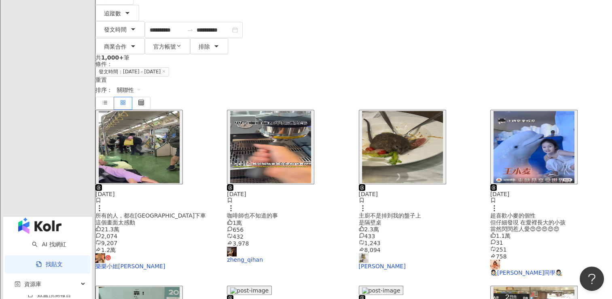
scroll to position [0, 0]
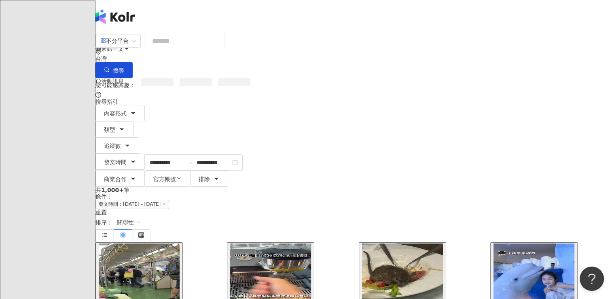
paste input "********"
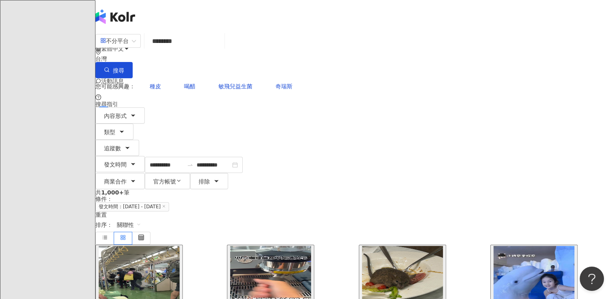
type input "********"
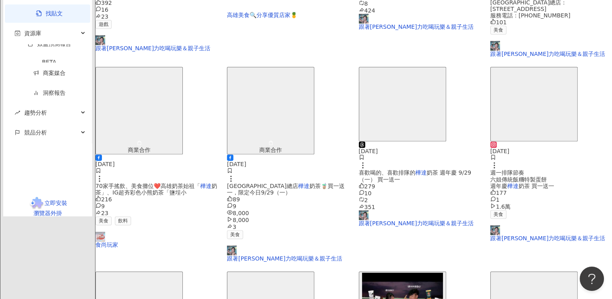
scroll to position [370, 0]
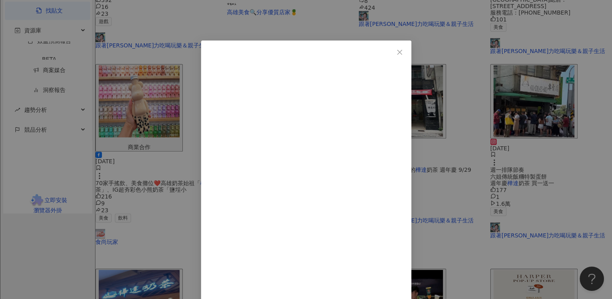
scroll to position [2, 0]
click at [408, 55] on button "Close" at bounding box center [400, 51] width 16 height 16
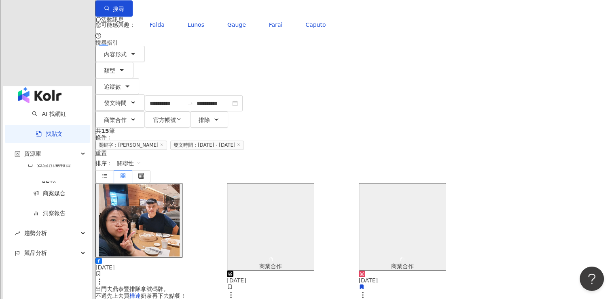
scroll to position [63, 0]
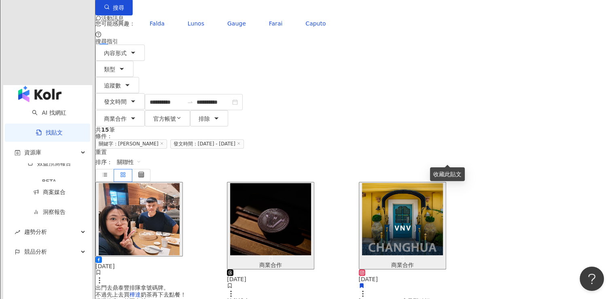
click at [164, 141] on icon at bounding box center [162, 143] width 4 height 4
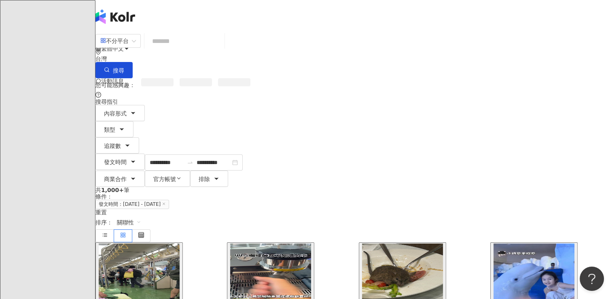
click at [221, 46] on input "search" at bounding box center [185, 40] width 74 height 17
paste input "***"
type input "***"
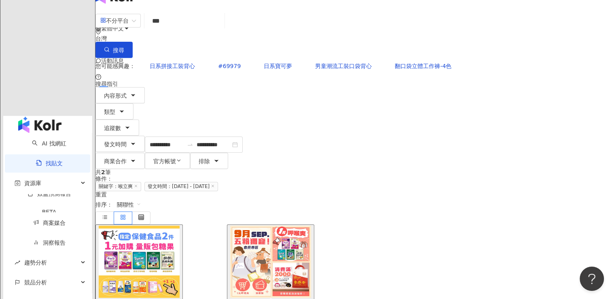
scroll to position [21, 0]
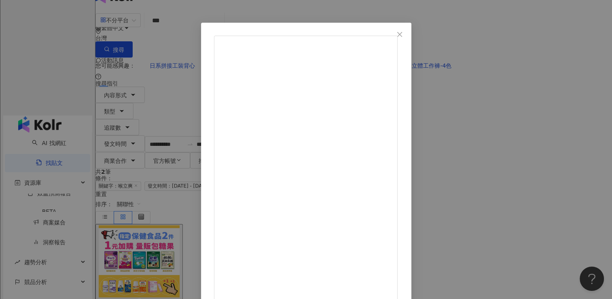
scroll to position [19, 0]
click at [560, 117] on div "五洲生醫UCBm official [DATE] #好康報報 #限時優惠 ❗小編要來宣布一個特大優惠❗ 即日起來五洲買指定保健食品2件 就能用1元加購1包糖果…" at bounding box center [306, 149] width 612 height 299
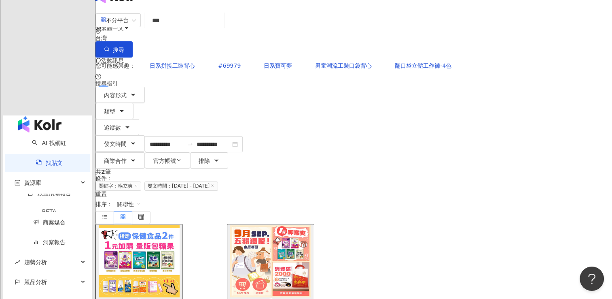
click at [138, 183] on icon at bounding box center [136, 185] width 4 height 4
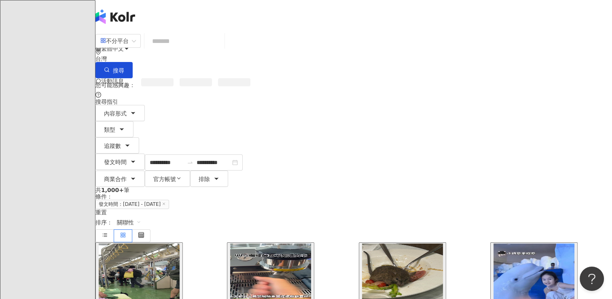
click at [205, 45] on input "search" at bounding box center [185, 40] width 74 height 17
paste input "*******"
type input "*******"
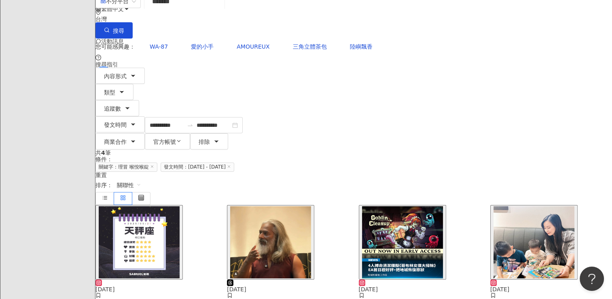
scroll to position [42, 0]
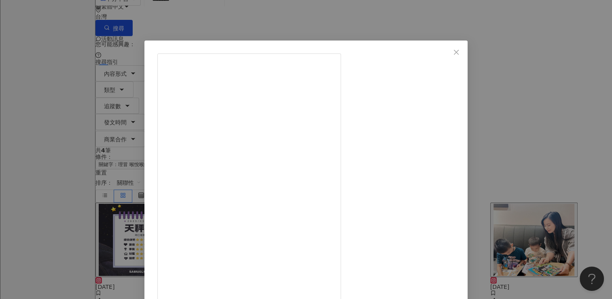
scroll to position [324, 0]
click at [543, 168] on div "yaralin0809 [DATE] 105 55 查看原始貼文" at bounding box center [306, 149] width 612 height 299
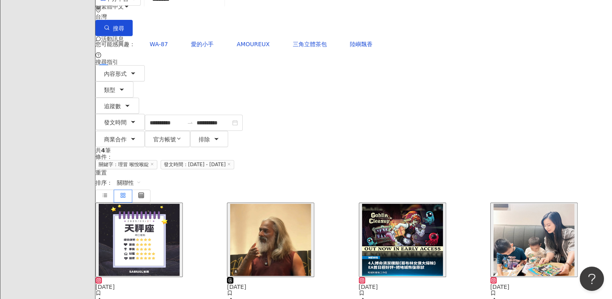
click at [153, 163] on line at bounding box center [152, 164] width 2 height 2
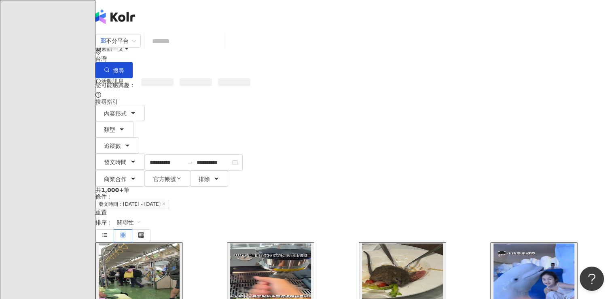
click at [221, 49] on input "search" at bounding box center [185, 40] width 74 height 17
paste input "***"
type input "***"
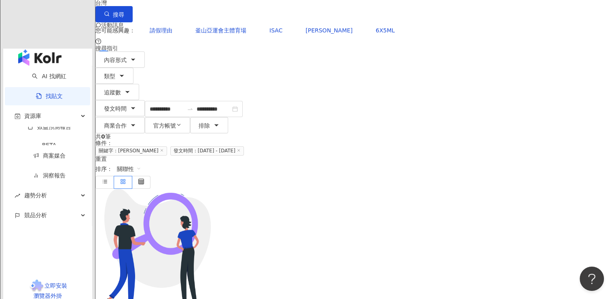
scroll to position [56, 0]
